Goal: Book appointment/travel/reservation

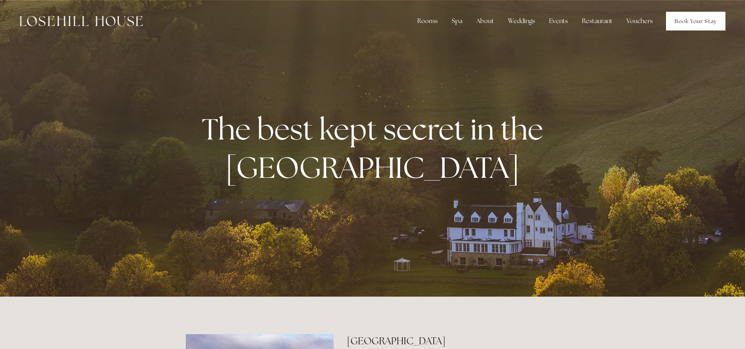
click at [686, 21] on link "Book Your Stay" at bounding box center [695, 21] width 59 height 19
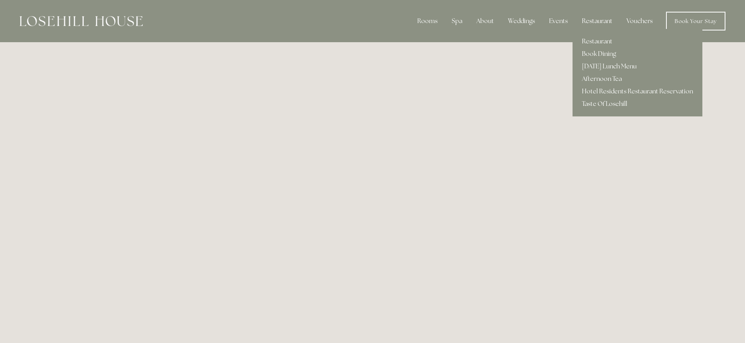
click at [588, 20] on div "Restaurant" at bounding box center [597, 21] width 43 height 16
